Goal: Use online tool/utility: Utilize a website feature to perform a specific function

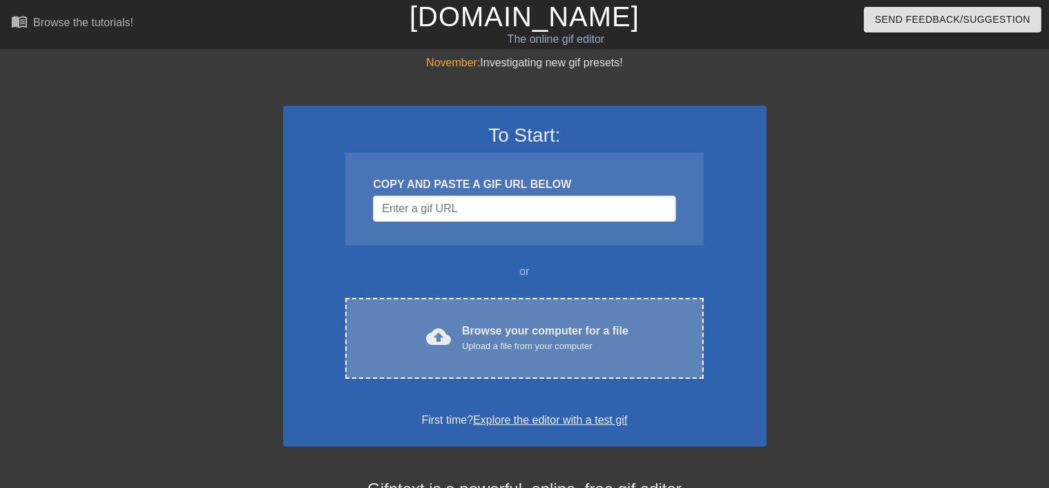
click at [506, 341] on div "Upload a file from your computer" at bounding box center [545, 346] width 167 height 14
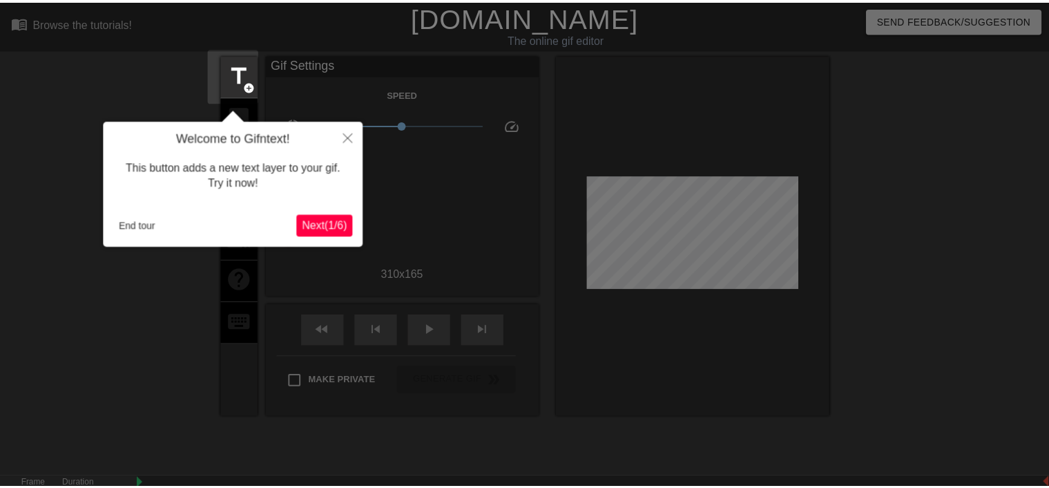
scroll to position [33, 0]
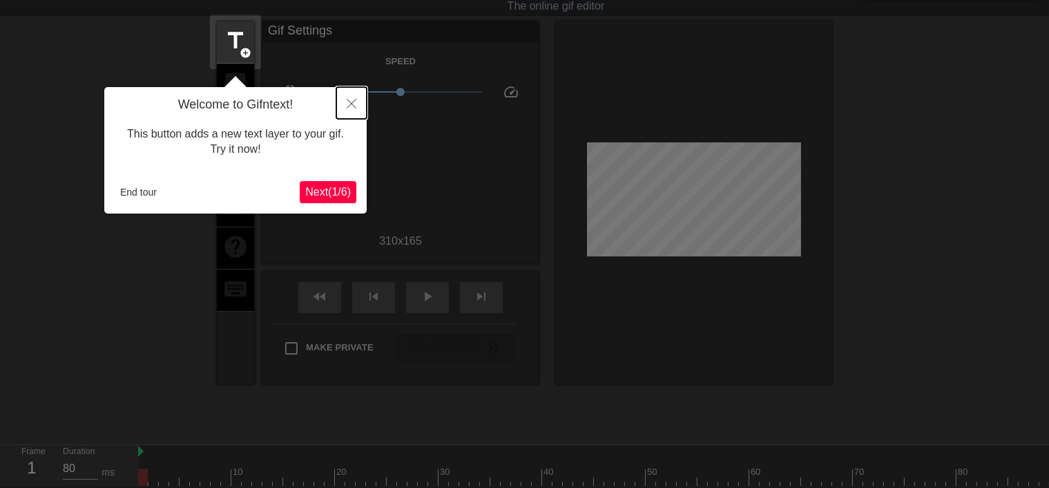
click at [349, 104] on icon "Close" at bounding box center [352, 104] width 10 height 10
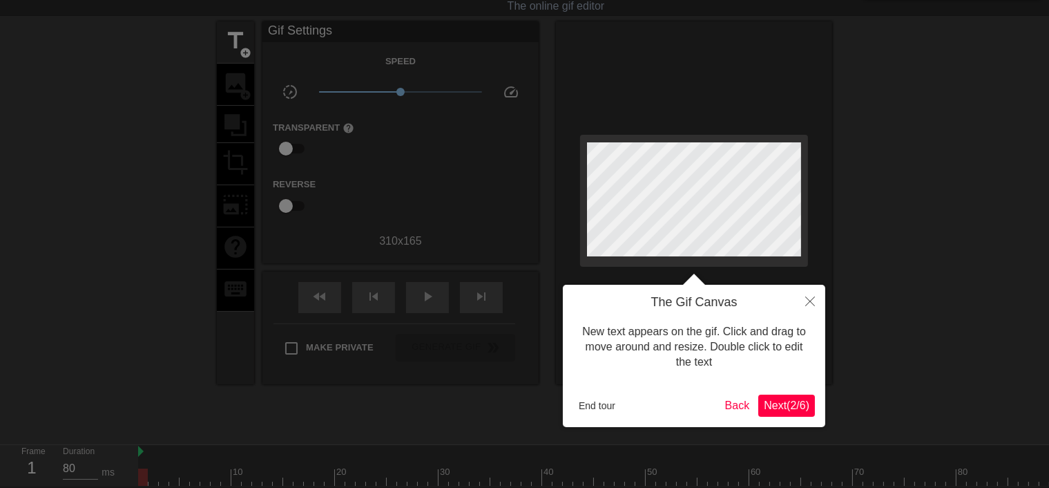
scroll to position [0, 0]
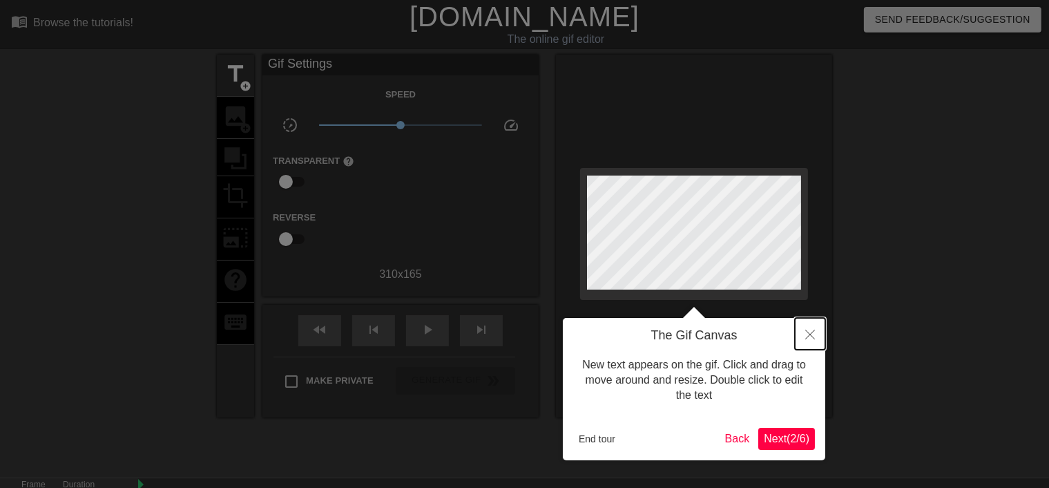
click at [813, 337] on icon "Close" at bounding box center [811, 335] width 10 height 10
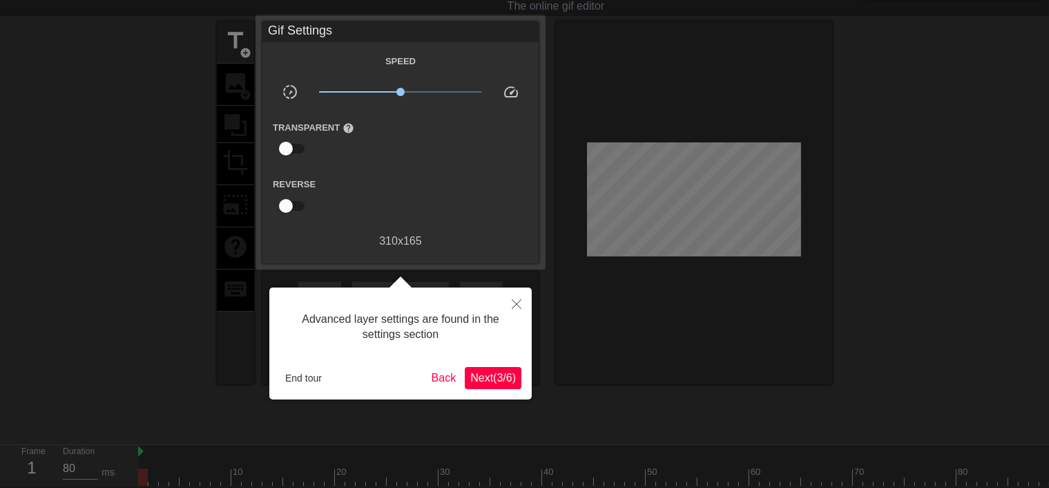
click at [489, 380] on span "Next ( 3 / 6 )" at bounding box center [494, 378] width 46 height 12
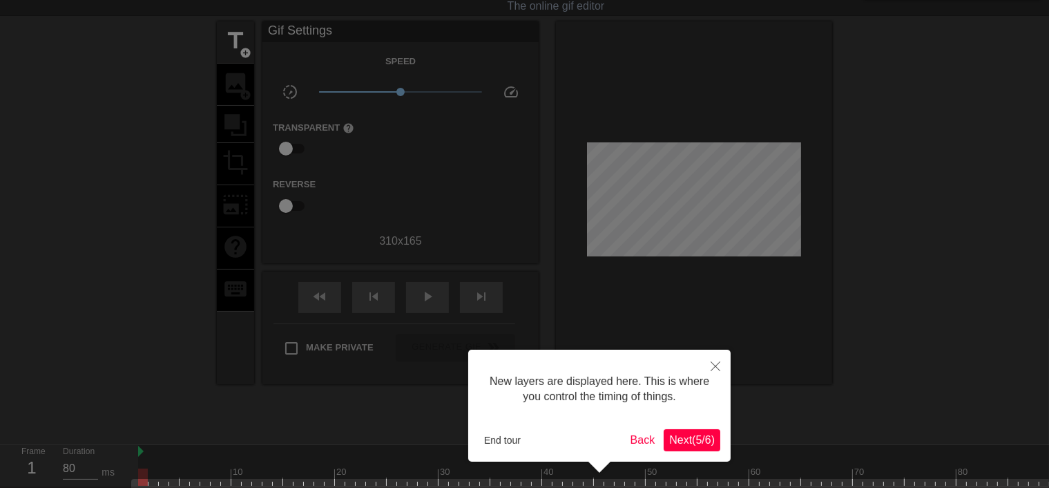
scroll to position [127, 0]
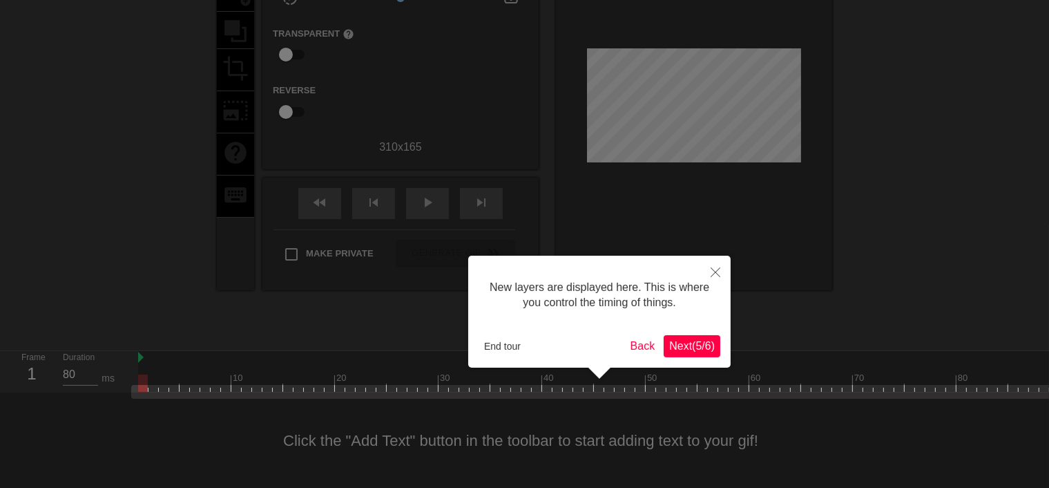
click at [688, 346] on span "Next ( 5 / 6 )" at bounding box center [692, 346] width 46 height 12
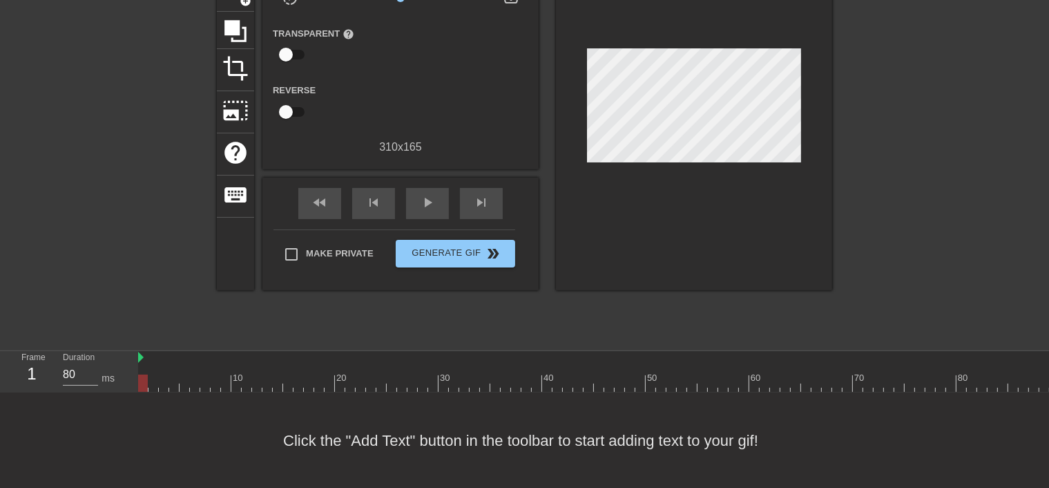
scroll to position [0, 0]
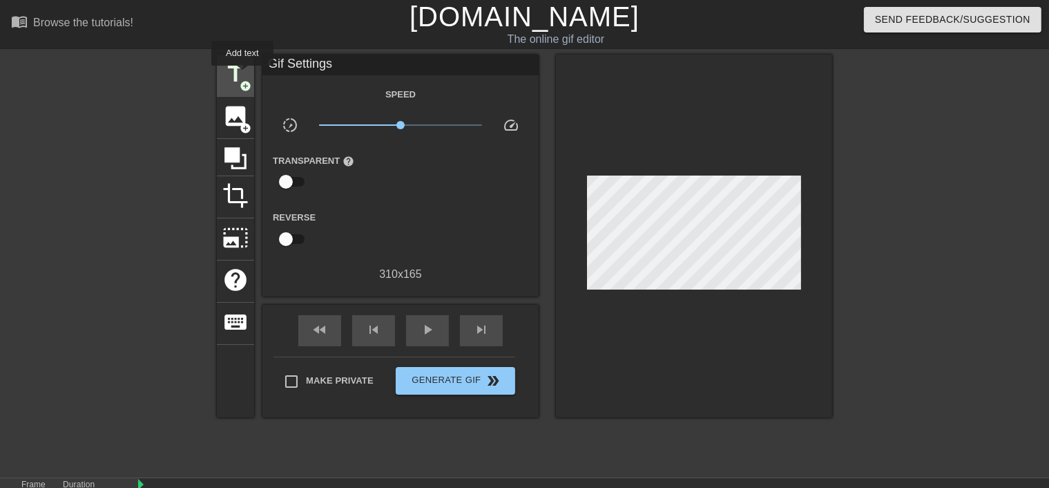
click at [243, 75] on span "title" at bounding box center [235, 74] width 26 height 26
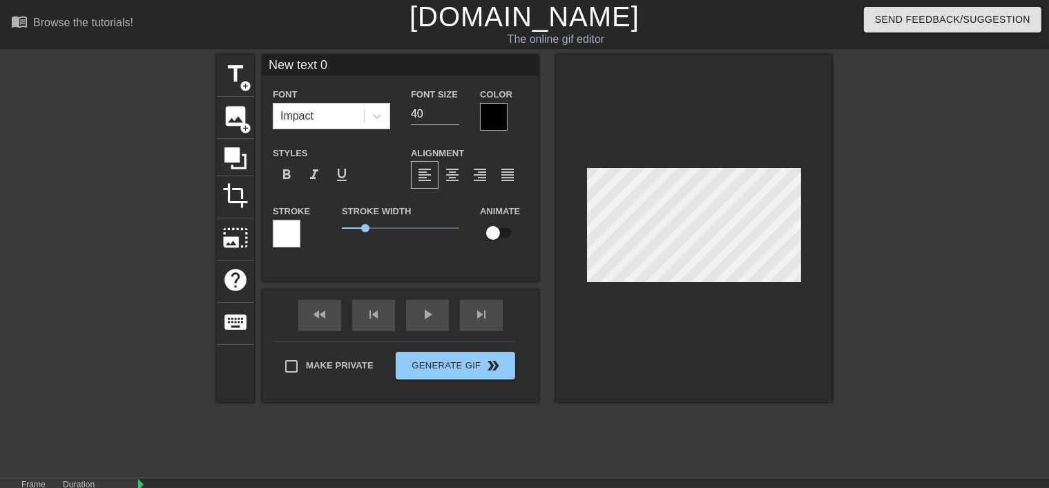
scroll to position [8, 1]
type input "New text0"
type textarea "New text0"
type input "New text"
type textarea "New text"
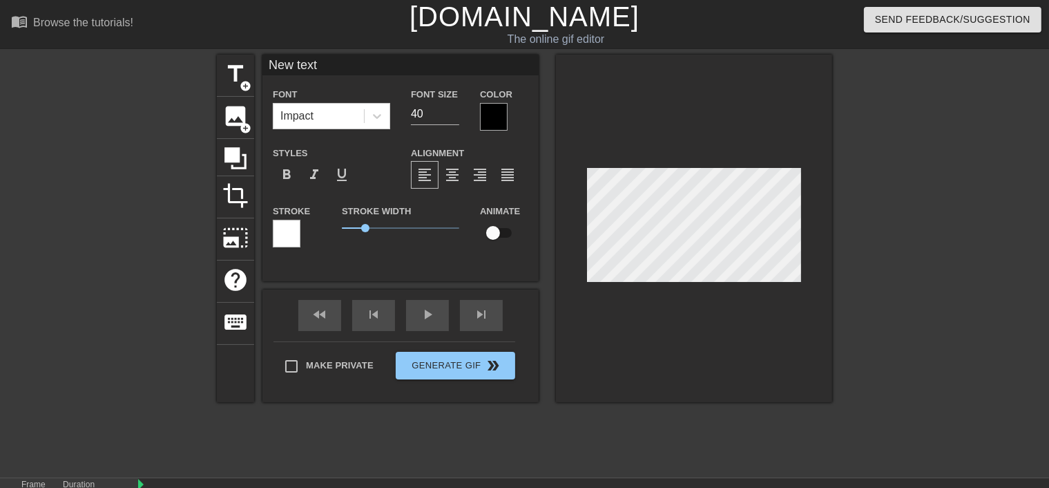
type input "New tex"
type textarea "New tex"
type input "New te"
type textarea "New te"
type input "New t"
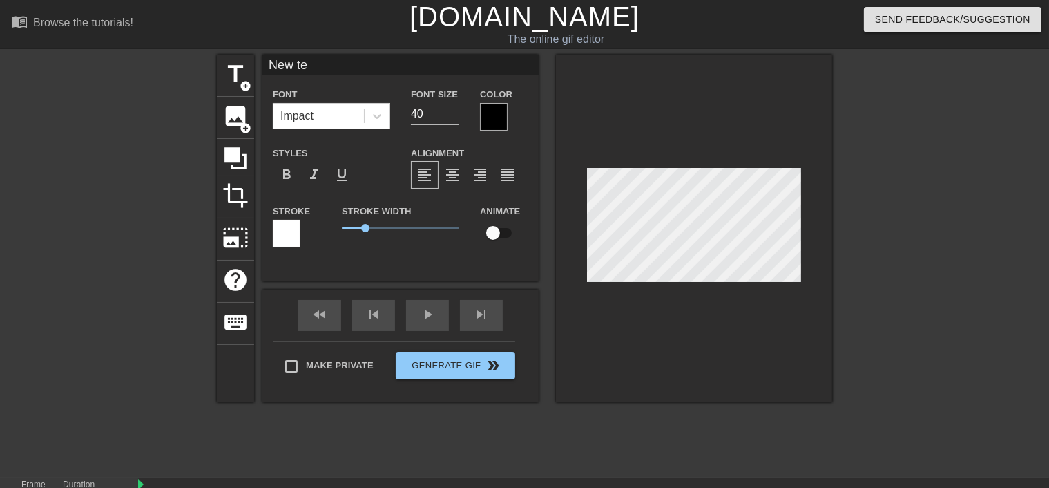
type textarea "New t"
type input "New"
type textarea "New"
type input "New"
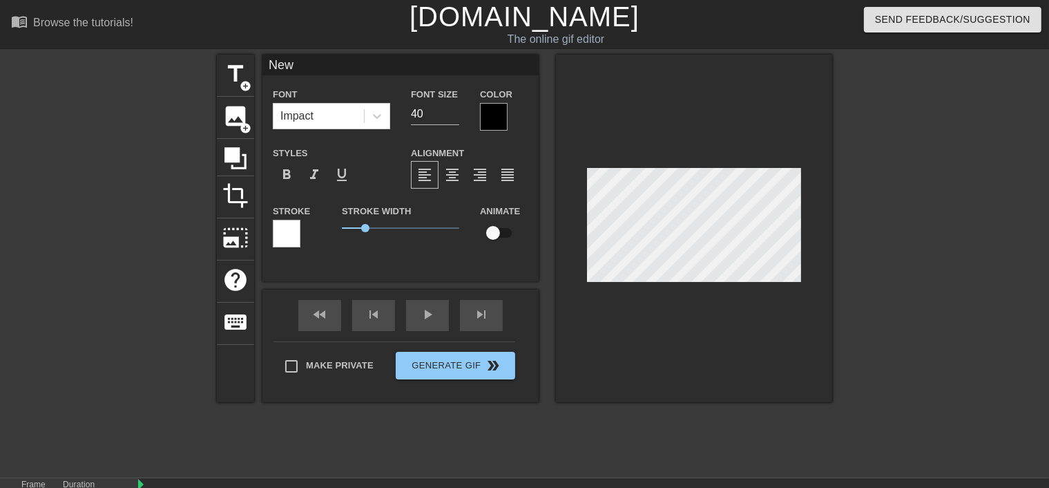
type textarea "New"
type input "Ne"
type textarea "Ne"
type input "N"
type textarea "N"
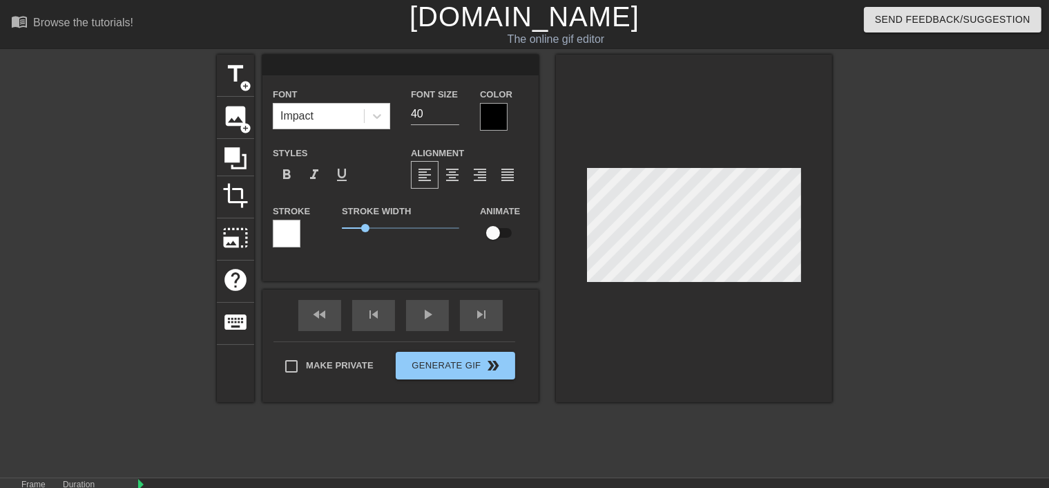
type textarea "ㄗ"
type input "ㄗㄠ"
type textarea "ㄗㄠ"
type input "早"
type textarea "早"
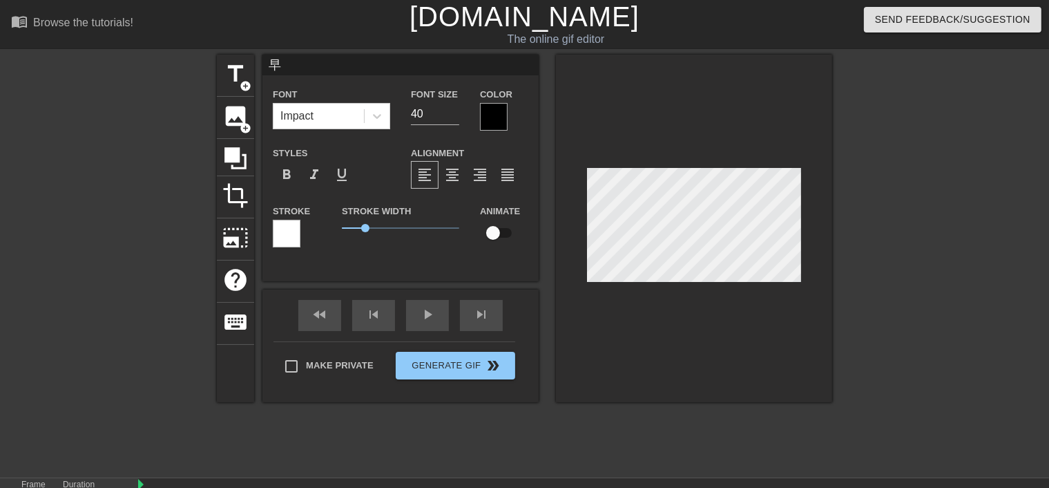
type input "早ㄢ"
type textarea "早ㄢ"
type input "[PERSON_NAME]"
type textarea "[PERSON_NAME]"
type input "[PERSON_NAME]ㄥ"
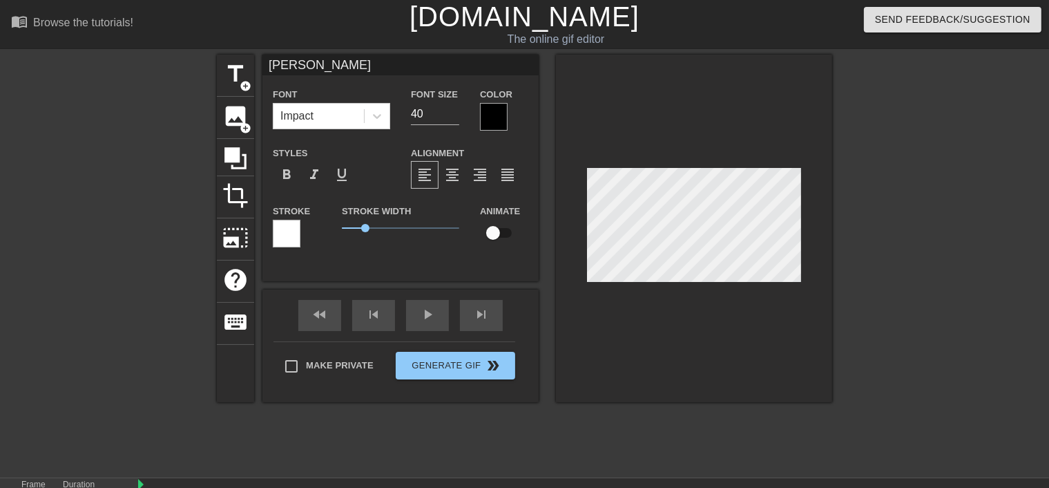
type textarea "[PERSON_NAME]ㄥ"
type input "早安ㄆㄥ"
type textarea "早安ㄆㄥ"
type input "[PERSON_NAME]"
type textarea "[PERSON_NAME]"
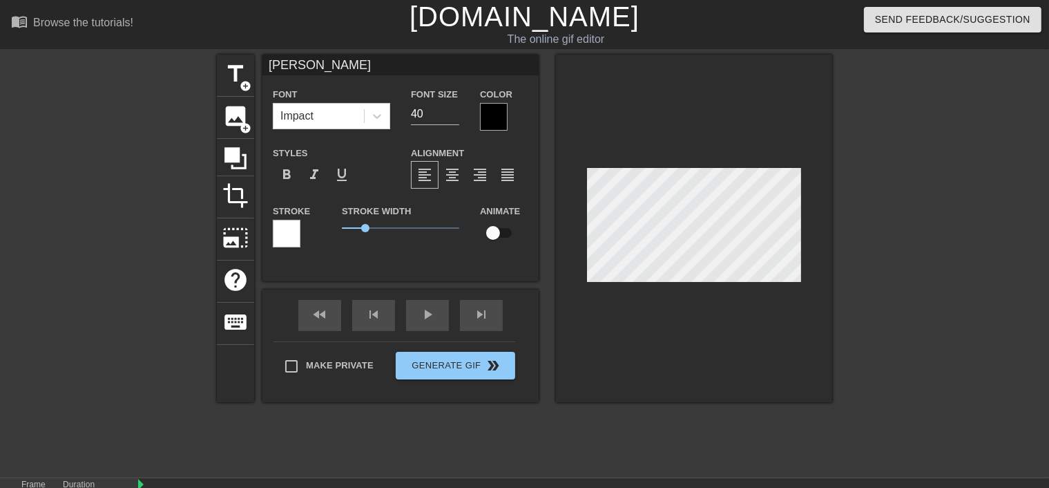
type input "早[PERSON_NAME]"
type textarea "早[PERSON_NAME]"
type input "早[PERSON_NAME]ㄡ"
type textarea "早[PERSON_NAME]ㄡ"
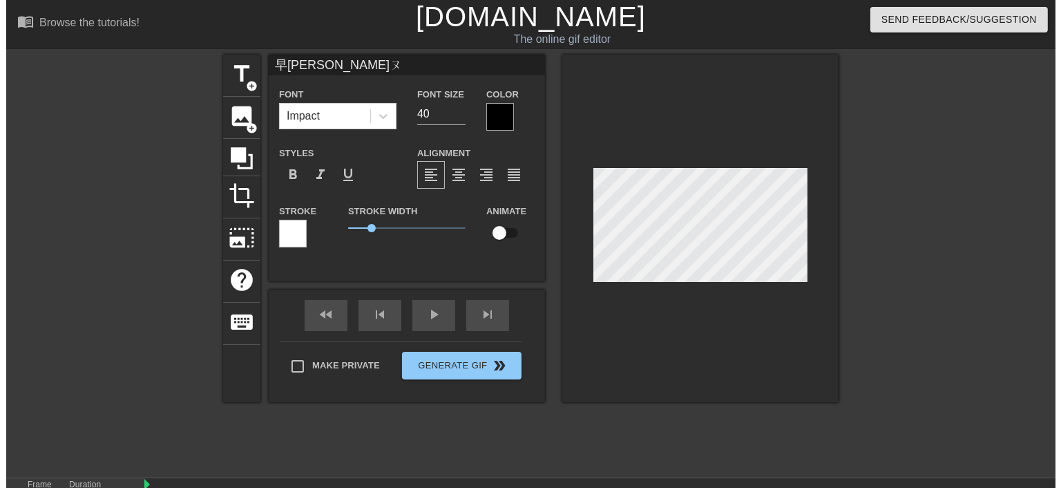
scroll to position [8, 35]
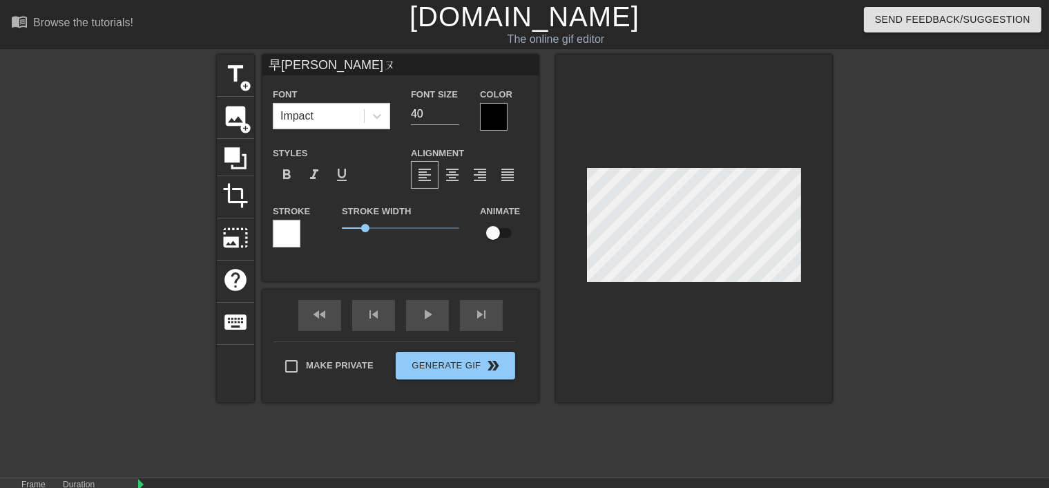
type input "早安朋友"
type textarea "早安朋友"
click at [962, 264] on div at bounding box center [952, 262] width 207 height 415
click at [496, 120] on div at bounding box center [494, 117] width 28 height 28
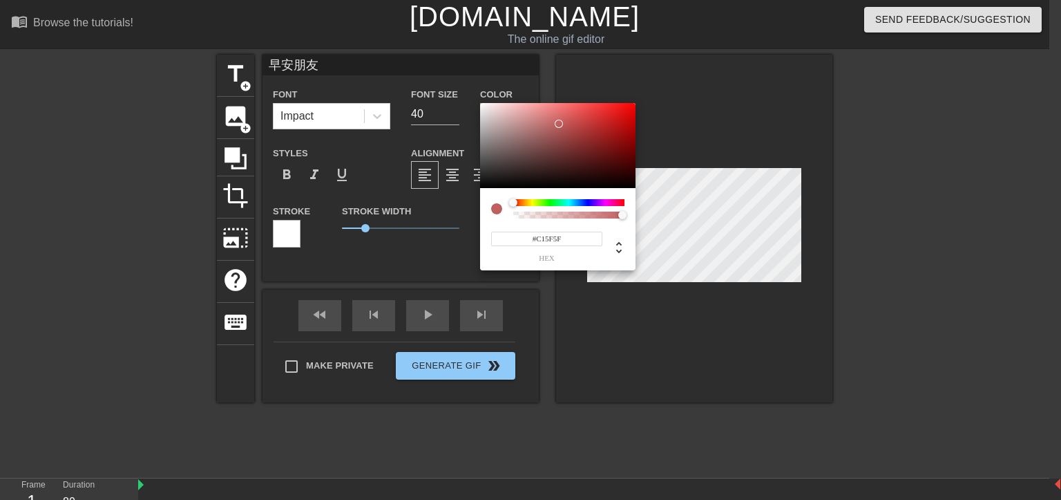
click at [559, 124] on div at bounding box center [557, 146] width 155 height 86
type input "#CB3636"
click at [594, 120] on div at bounding box center [557, 146] width 155 height 86
drag, startPoint x: 967, startPoint y: 321, endPoint x: 935, endPoint y: 317, distance: 31.4
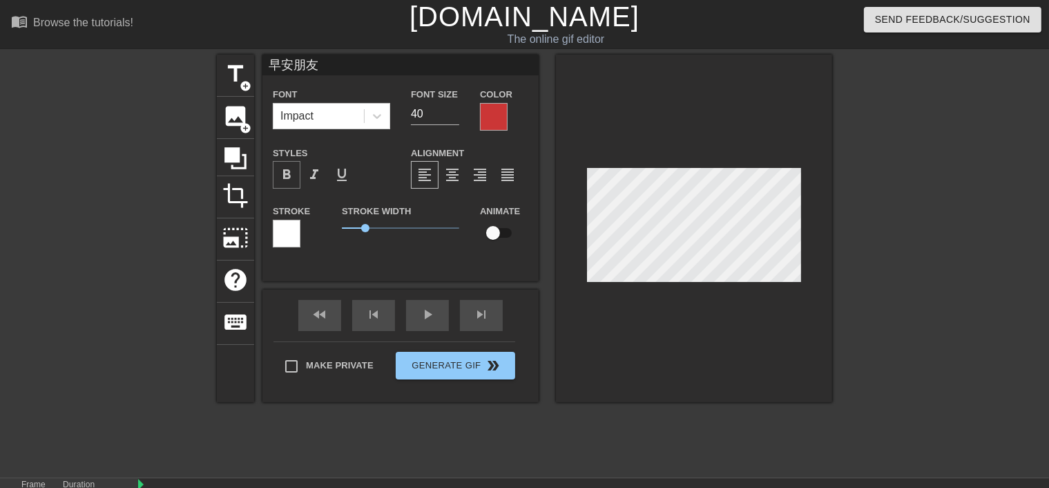
click at [289, 174] on span "format_bold" at bounding box center [286, 175] width 17 height 17
click at [905, 261] on div at bounding box center [952, 262] width 207 height 415
click at [497, 115] on div at bounding box center [494, 117] width 28 height 28
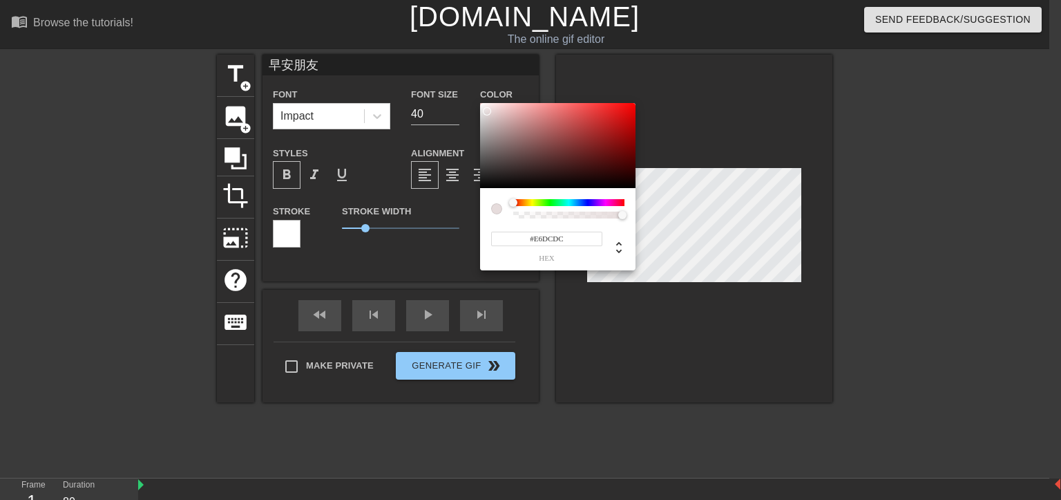
click at [486, 111] on div at bounding box center [557, 146] width 155 height 86
click at [497, 145] on div at bounding box center [557, 146] width 155 height 86
type input "#C79D9D"
click at [513, 122] on div at bounding box center [557, 146] width 155 height 86
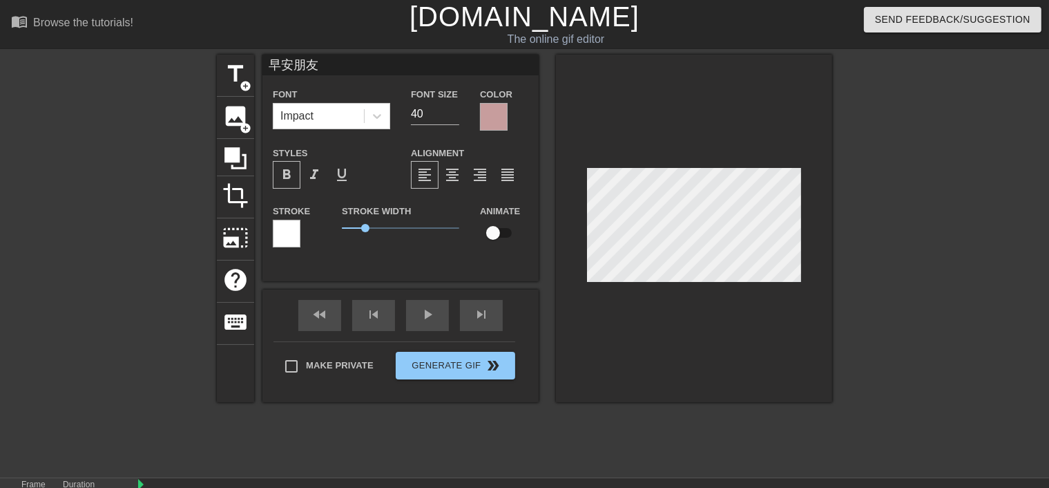
click at [495, 115] on div at bounding box center [494, 117] width 28 height 28
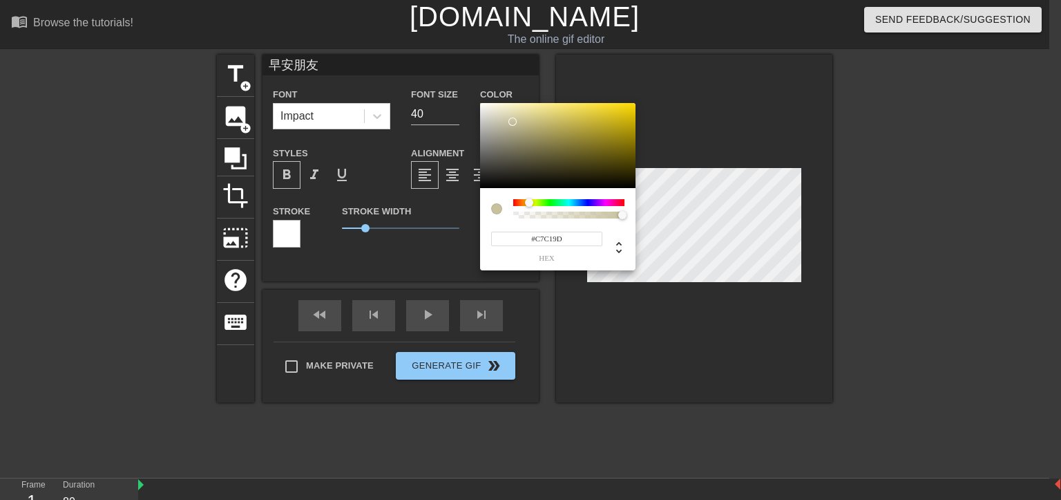
click at [529, 206] on div at bounding box center [568, 202] width 111 height 7
click at [522, 204] on div at bounding box center [568, 202] width 111 height 7
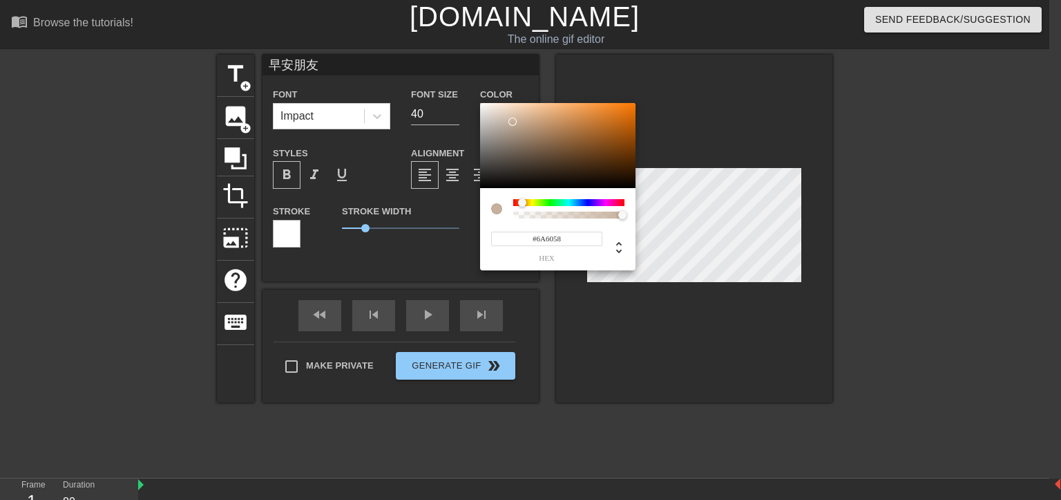
click at [507, 153] on div at bounding box center [557, 146] width 155 height 86
click at [523, 148] on div at bounding box center [557, 146] width 155 height 86
click at [564, 151] on div at bounding box center [557, 146] width 155 height 86
type input "#4D2C0F"
click at [605, 162] on div at bounding box center [557, 146] width 155 height 86
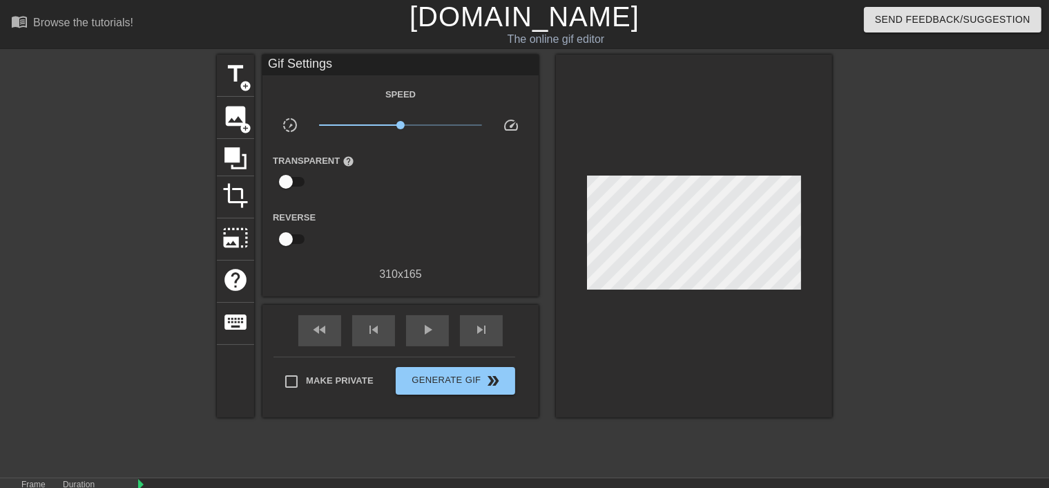
click at [955, 271] on div at bounding box center [952, 262] width 207 height 415
click at [966, 232] on div at bounding box center [952, 262] width 207 height 415
click at [423, 334] on span "play_arrow" at bounding box center [427, 329] width 17 height 17
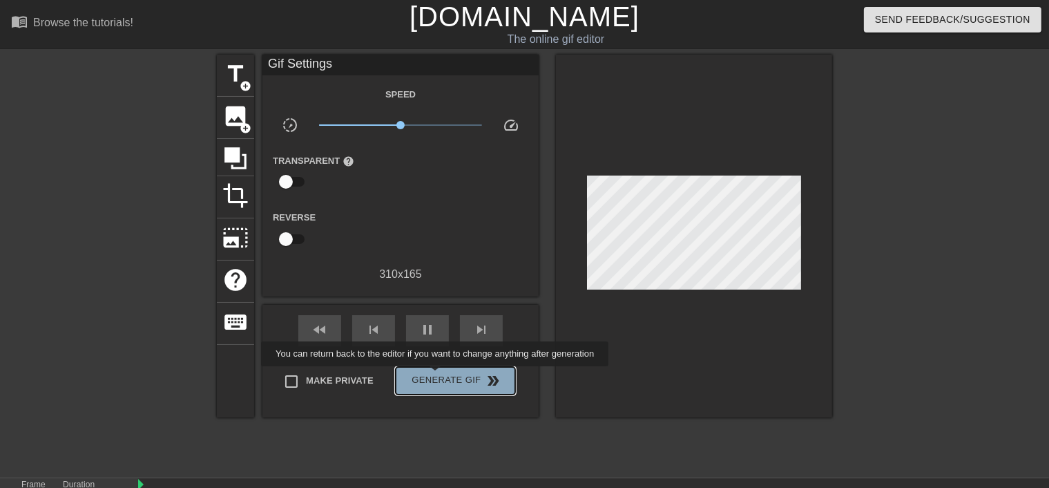
click at [437, 376] on span "Generate Gif double_arrow" at bounding box center [455, 380] width 108 height 17
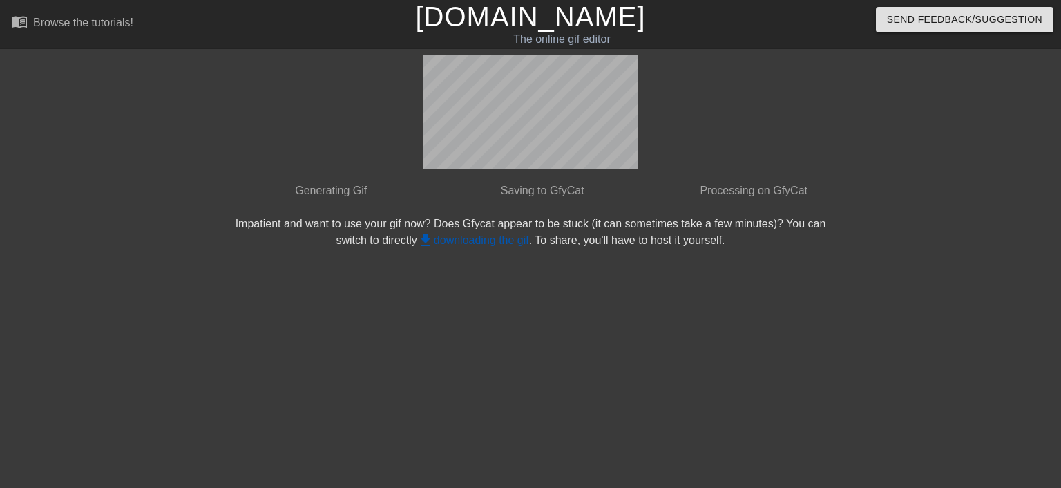
click at [463, 239] on link "get_app downloading the gif" at bounding box center [473, 240] width 112 height 12
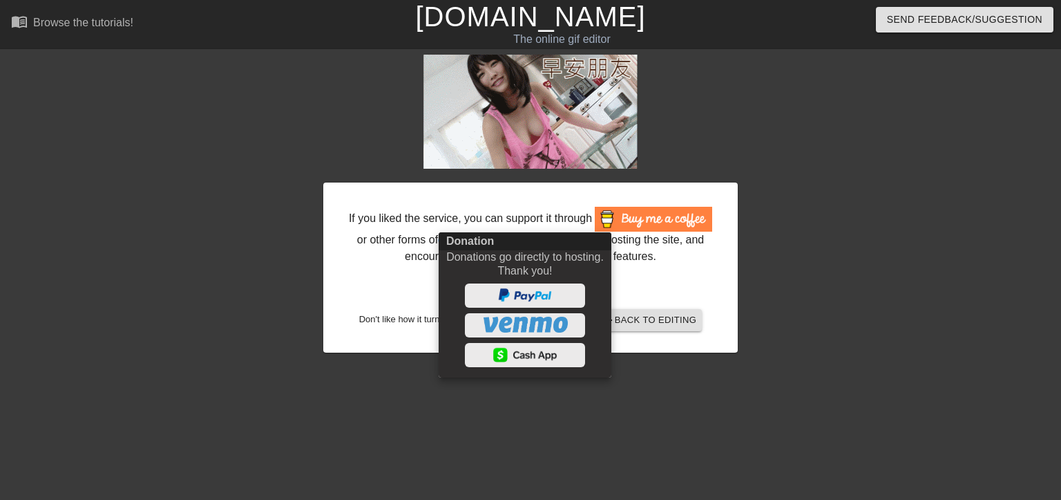
click at [720, 275] on div at bounding box center [530, 250] width 1061 height 500
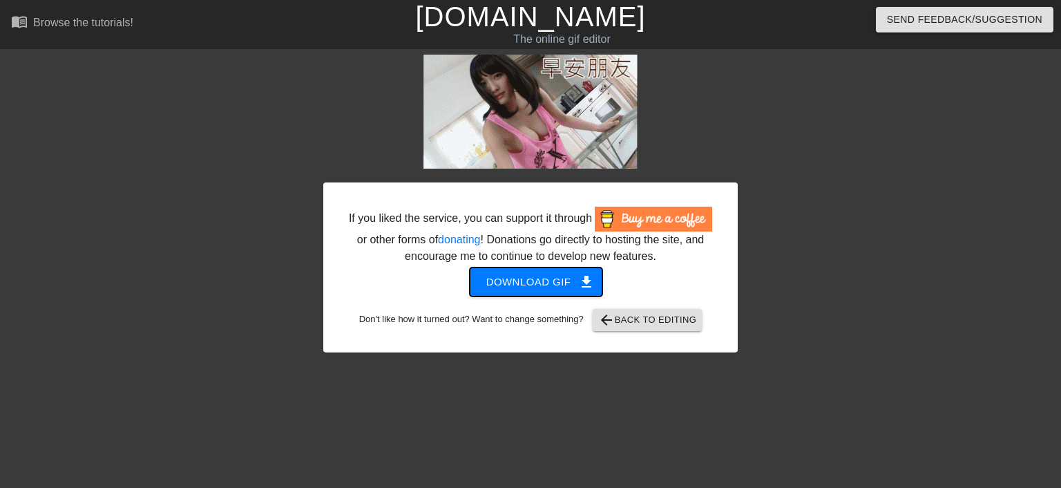
click at [544, 281] on span "Download gif get_app" at bounding box center [536, 282] width 100 height 18
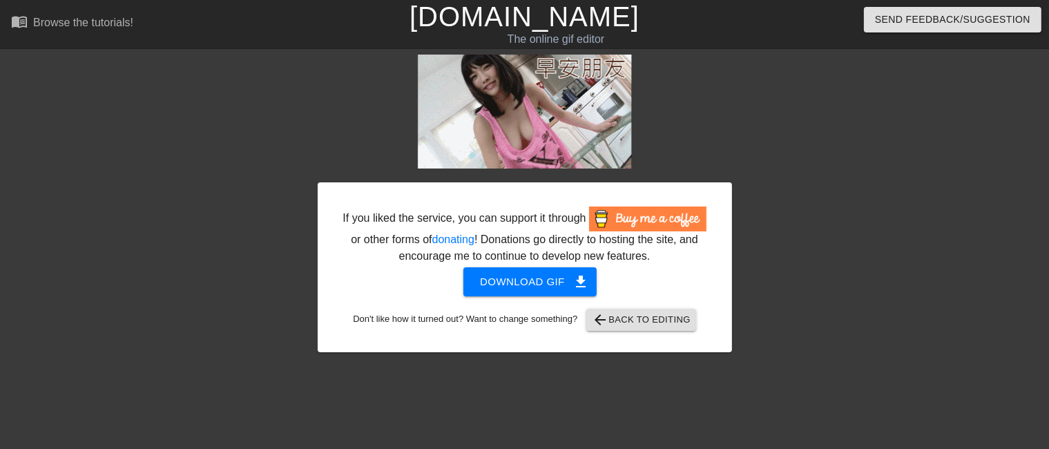
click at [806, 249] on div at bounding box center [852, 262] width 207 height 415
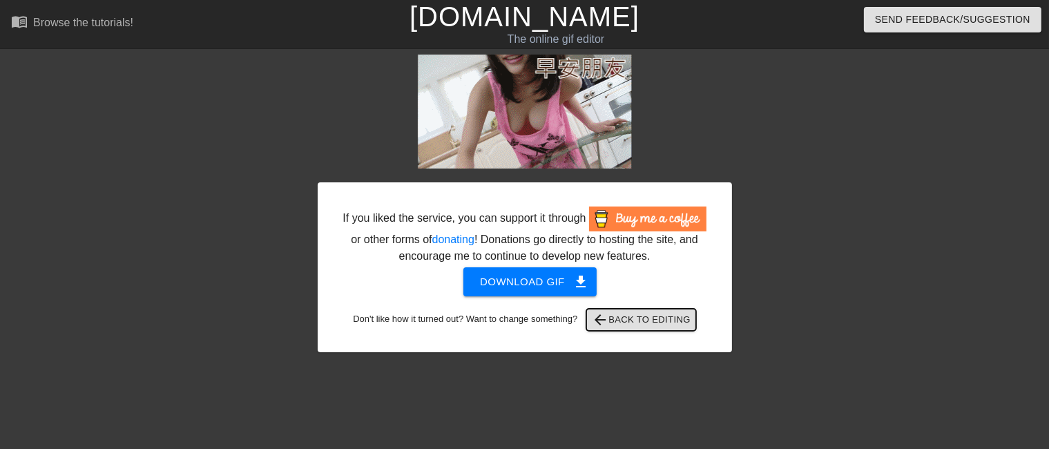
click at [674, 310] on button "arrow_back Back to Editing" at bounding box center [642, 320] width 110 height 22
